Goal: Information Seeking & Learning: Find contact information

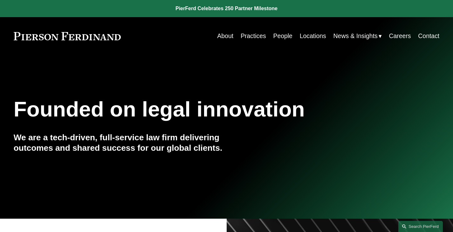
click at [277, 36] on link "People" at bounding box center [282, 36] width 19 height 12
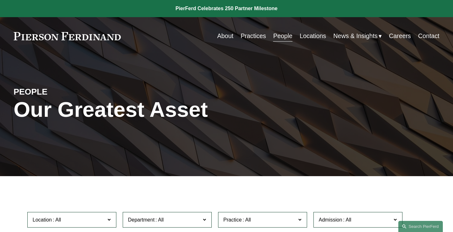
scroll to position [64, 0]
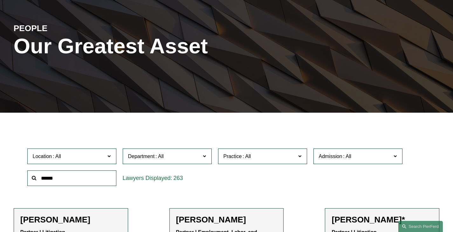
click at [98, 183] on input "text" at bounding box center [71, 179] width 89 height 16
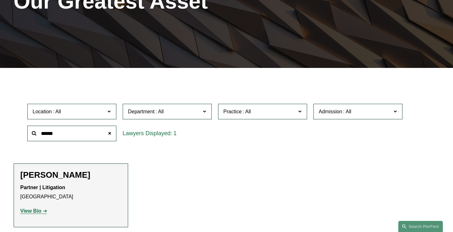
scroll to position [159, 0]
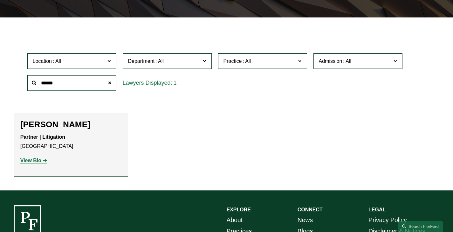
type input "******"
click at [30, 162] on strong "View Bio" at bounding box center [30, 160] width 21 height 5
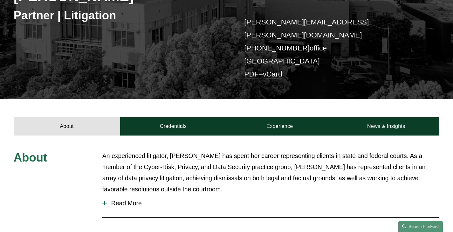
scroll to position [159, 0]
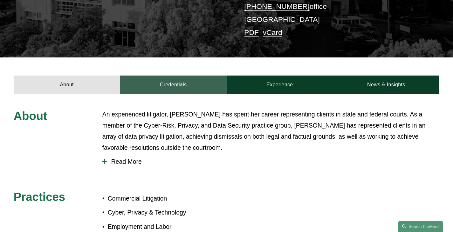
click at [178, 76] on link "Credentials" at bounding box center [173, 85] width 106 height 18
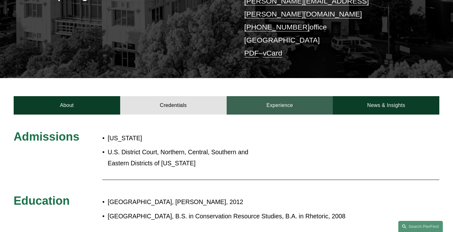
scroll to position [127, 0]
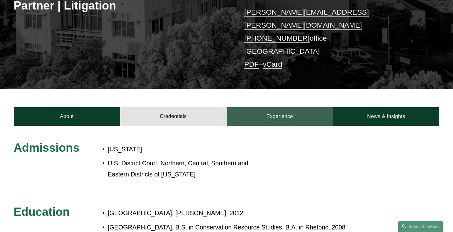
click at [284, 108] on link "Experience" at bounding box center [279, 116] width 106 height 18
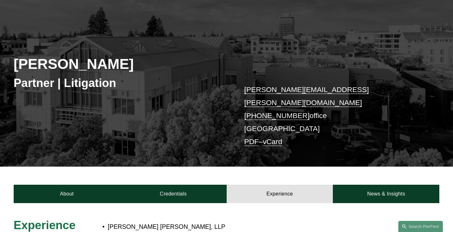
scroll to position [95, 0]
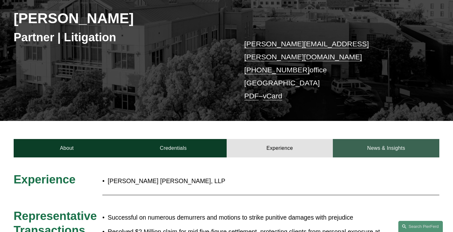
click at [380, 139] on link "News & Insights" at bounding box center [386, 148] width 106 height 18
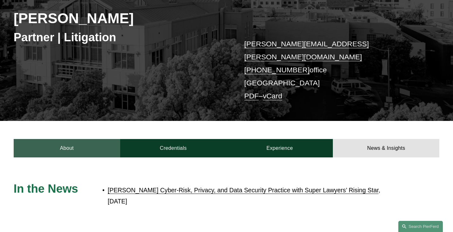
click at [66, 139] on link "About" at bounding box center [67, 148] width 106 height 18
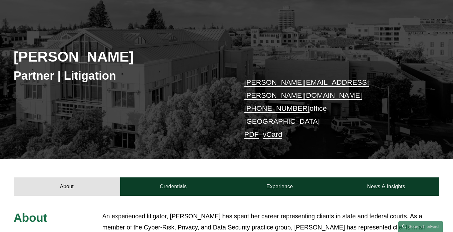
scroll to position [0, 0]
